Goal: Information Seeking & Learning: Learn about a topic

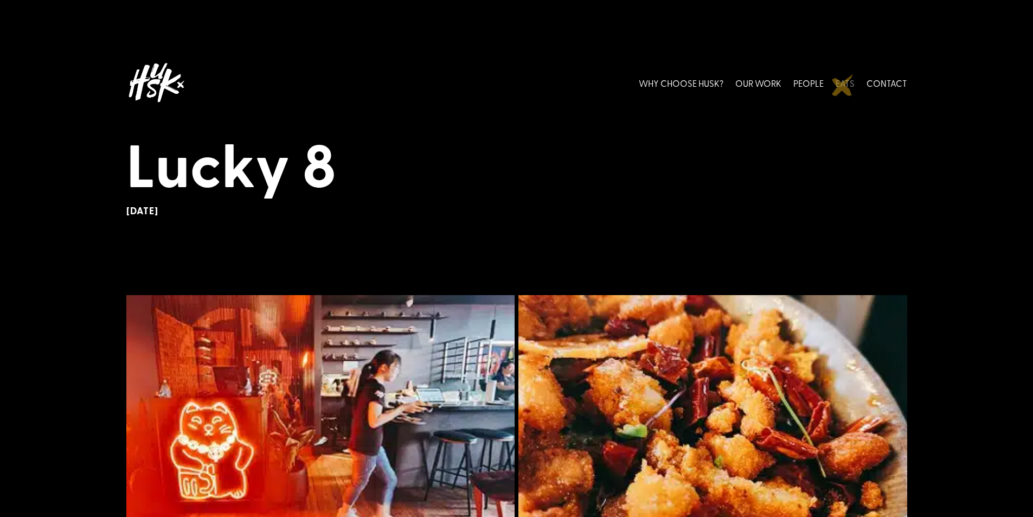
click at [843, 85] on link "EATS" at bounding box center [845, 83] width 19 height 48
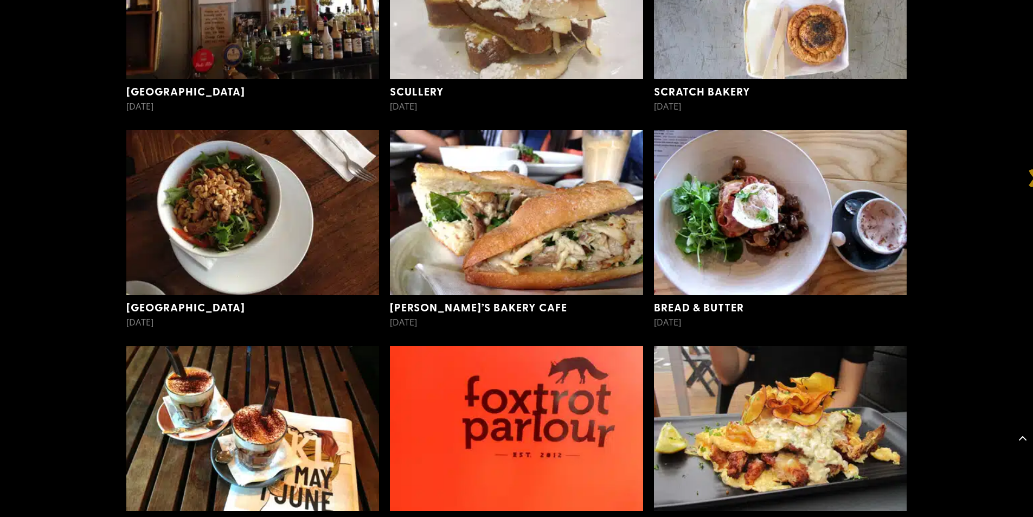
scroll to position [14872, 0]
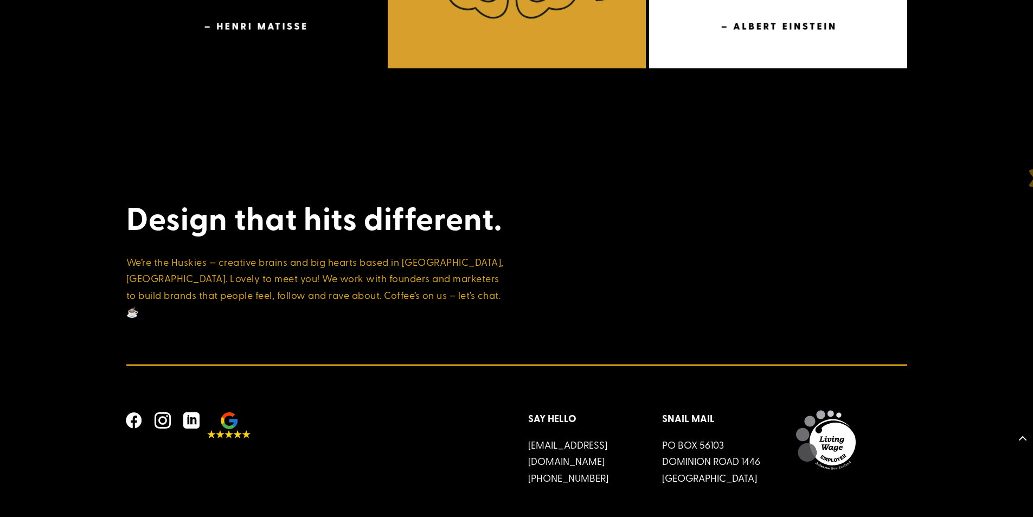
drag, startPoint x: 1040, startPoint y: 176, endPoint x: 694, endPoint y: 190, distance: 346.3
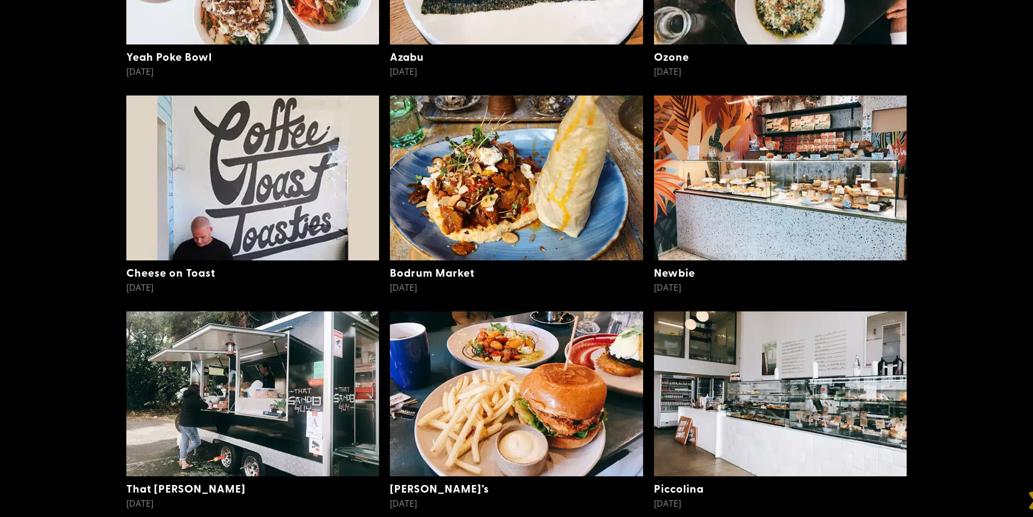
scroll to position [14872, 0]
